Goal: Navigation & Orientation: Understand site structure

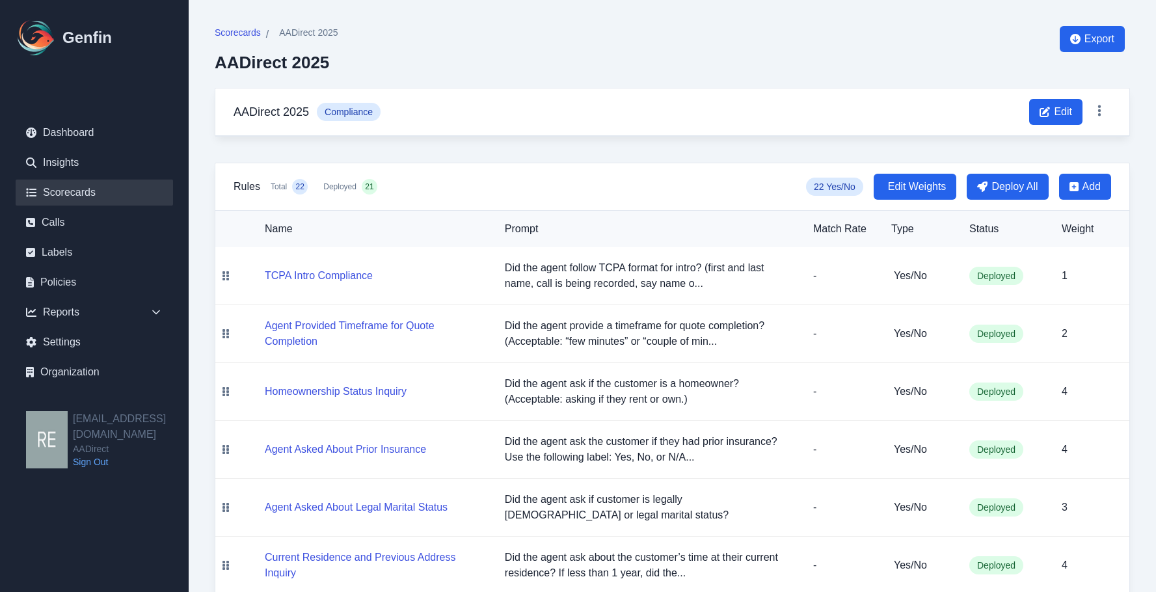
click at [70, 195] on link "Scorecards" at bounding box center [94, 193] width 157 height 26
click at [243, 31] on span "Scorecards" at bounding box center [238, 32] width 46 height 13
click at [74, 281] on link "Policies" at bounding box center [94, 282] width 157 height 26
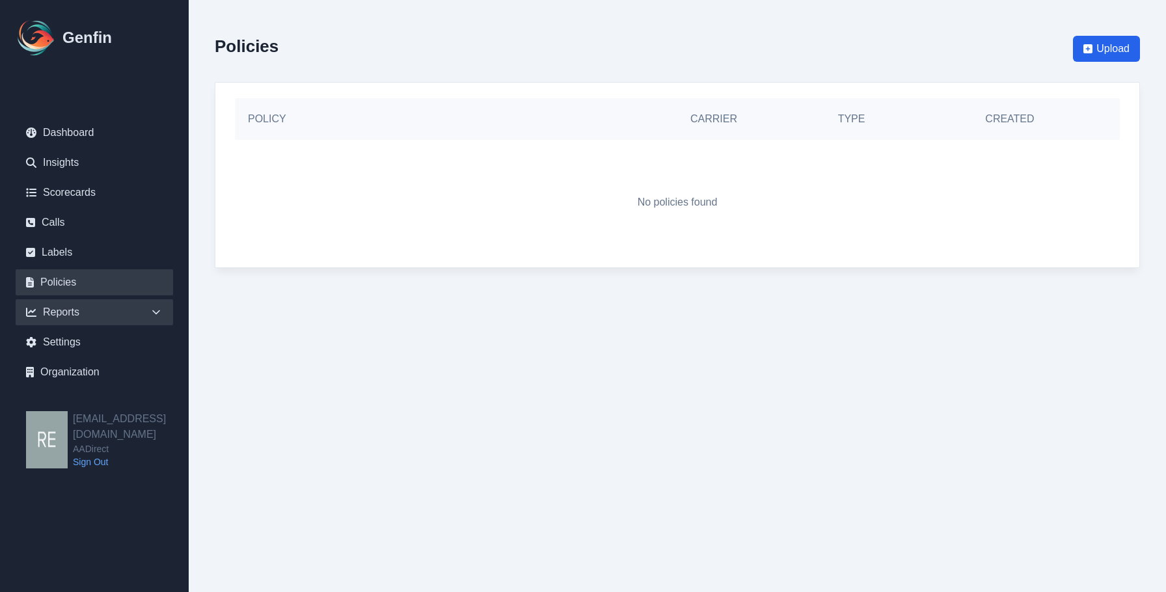
click at [71, 313] on div "Reports" at bounding box center [94, 312] width 157 height 26
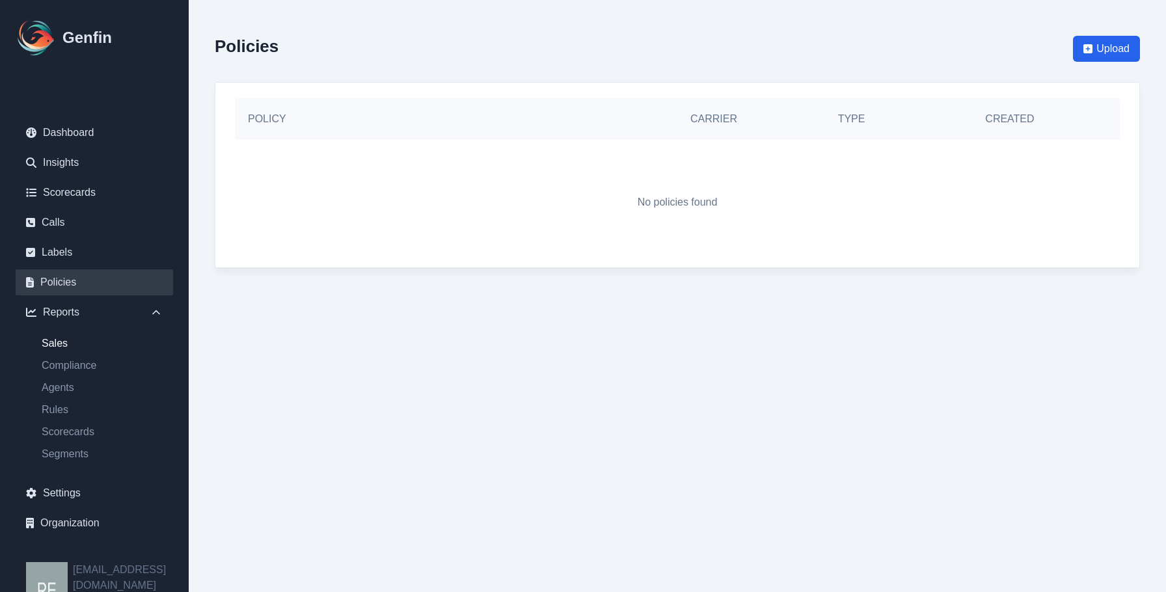
click at [62, 343] on link "Sales" at bounding box center [102, 344] width 142 height 16
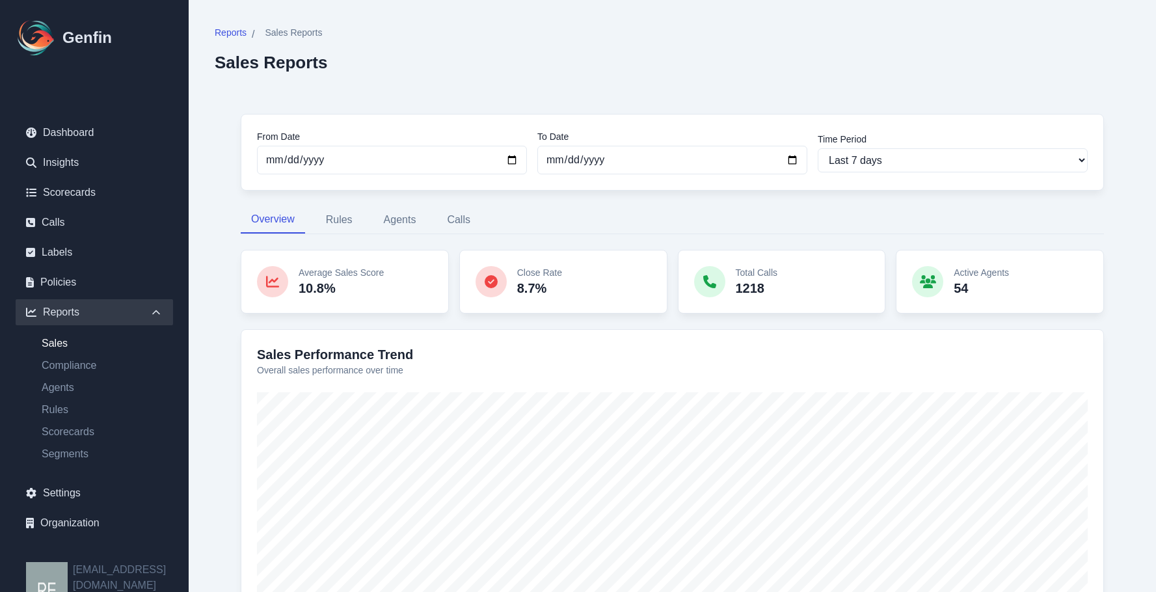
scroll to position [12, 0]
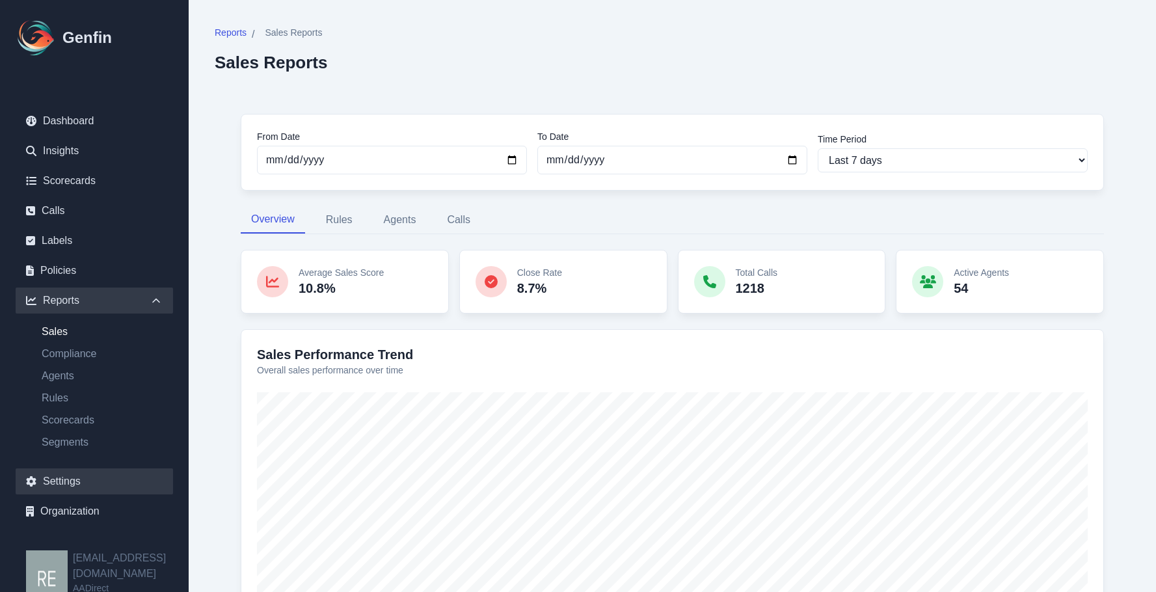
click at [59, 485] on link "Settings" at bounding box center [94, 482] width 157 height 26
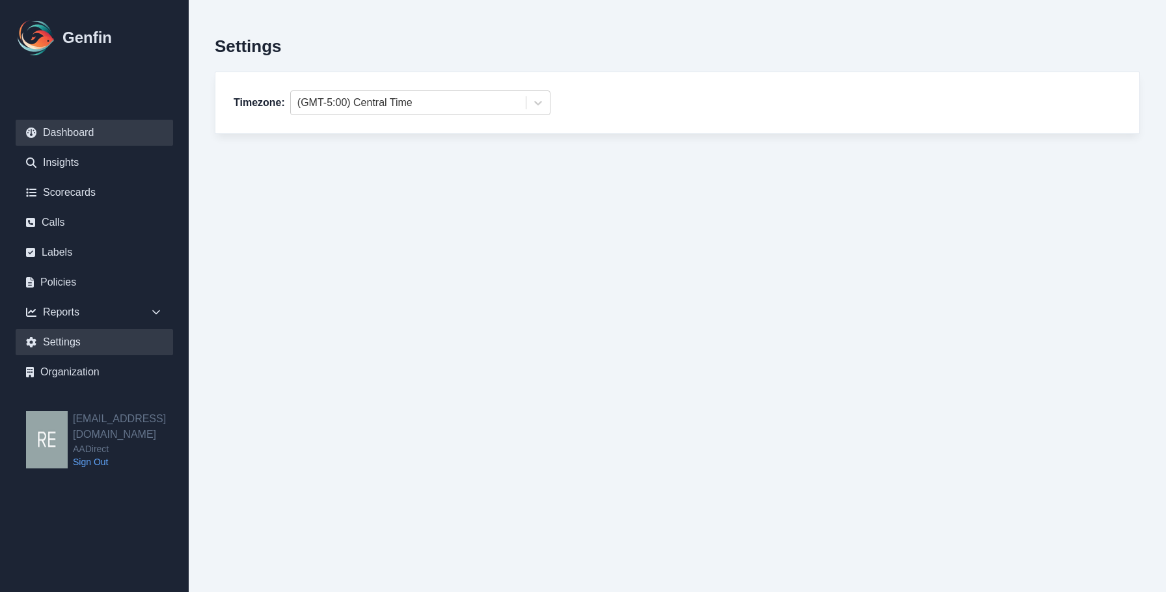
click at [74, 142] on link "Dashboard" at bounding box center [94, 133] width 157 height 26
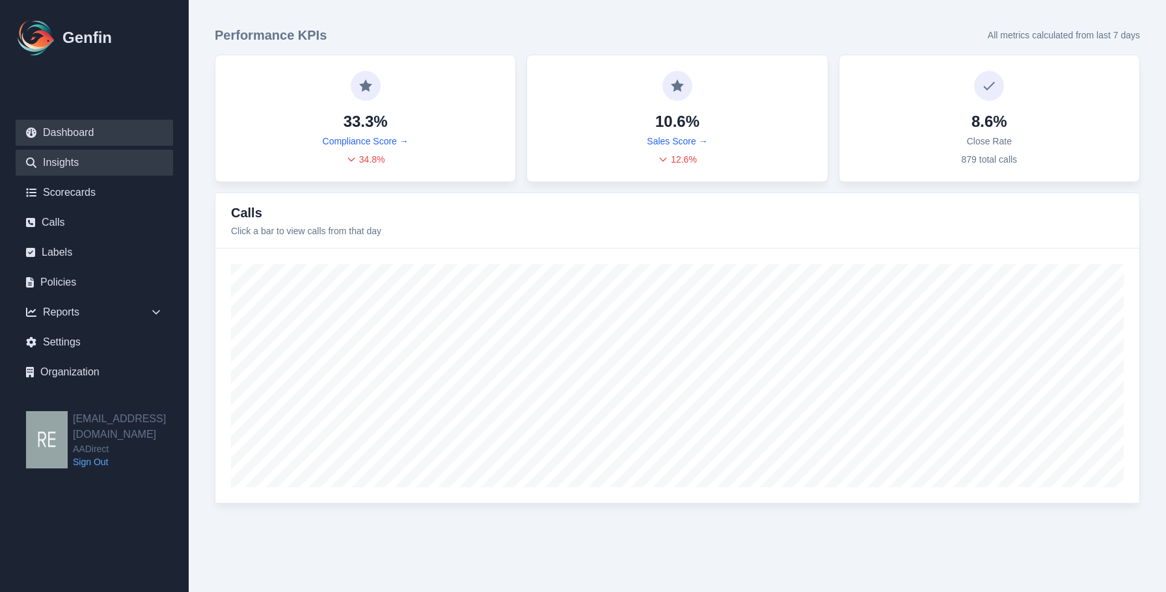
click at [77, 166] on link "Insights" at bounding box center [94, 163] width 157 height 26
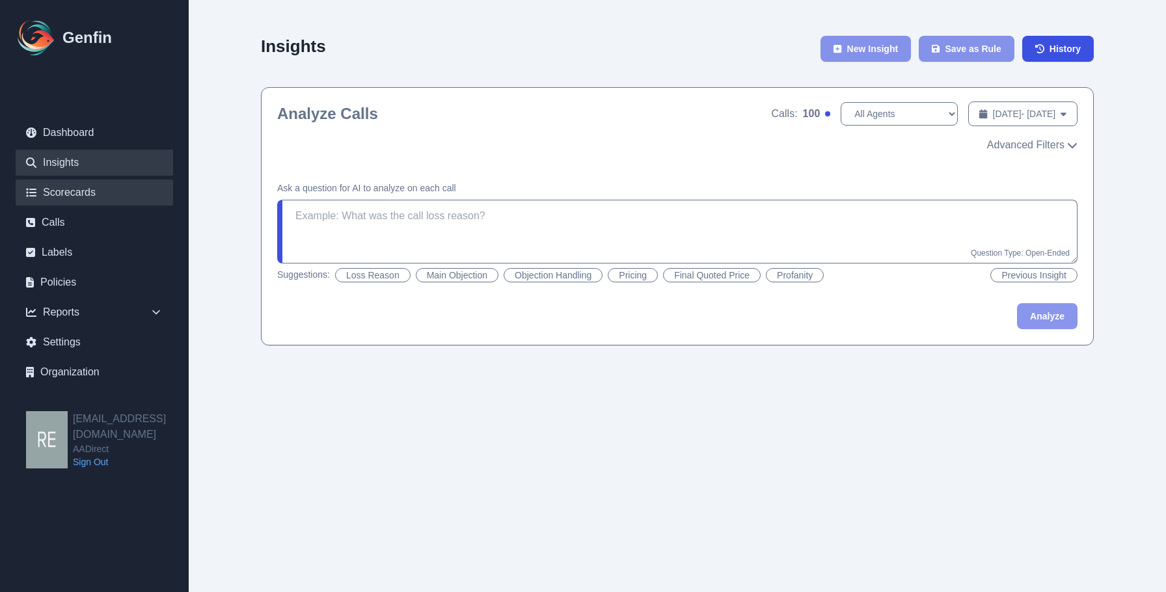
click at [76, 197] on link "Scorecards" at bounding box center [94, 193] width 157 height 26
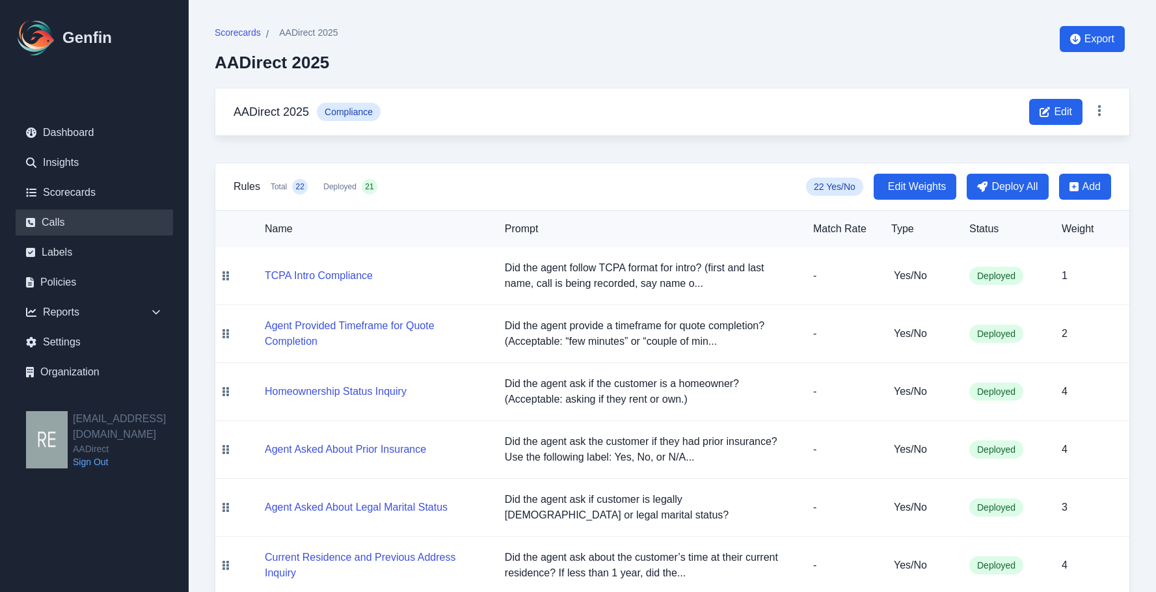
click at [78, 215] on link "Calls" at bounding box center [94, 223] width 157 height 26
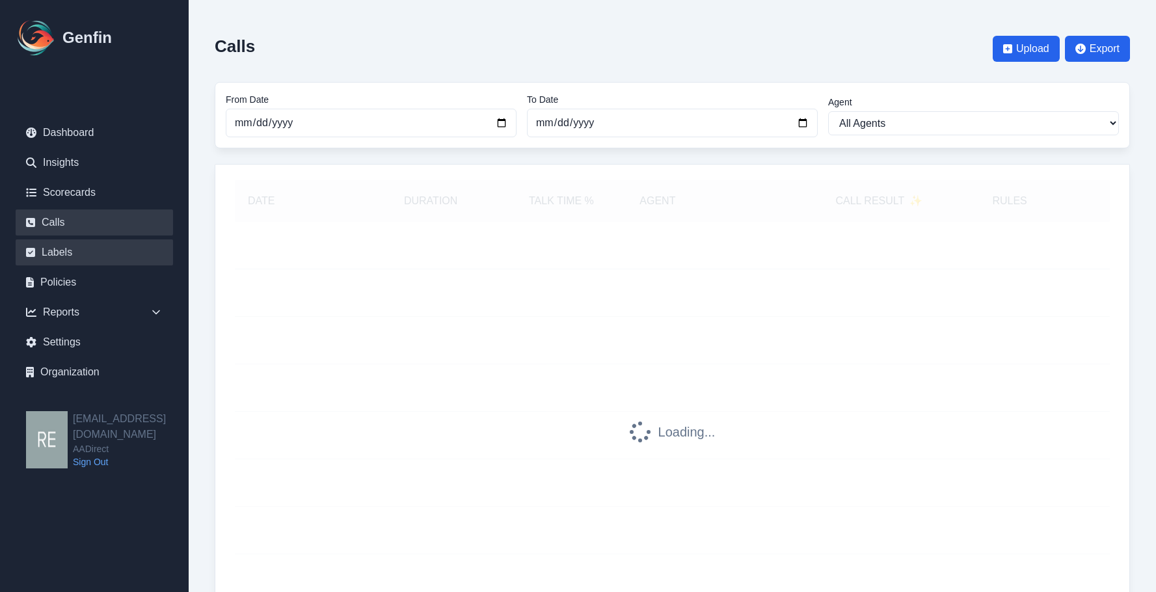
click at [84, 242] on link "Labels" at bounding box center [94, 252] width 157 height 26
